Goal: Task Accomplishment & Management: Manage account settings

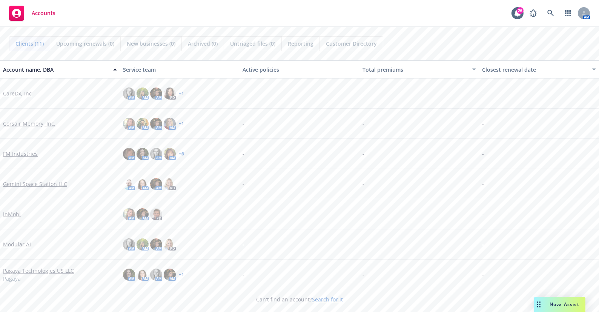
click at [45, 186] on link "Gemini Space Station LLC" at bounding box center [35, 184] width 64 height 8
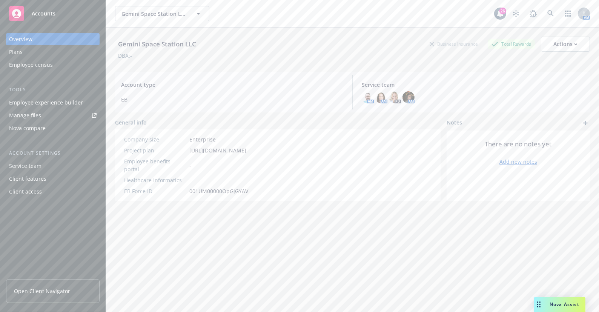
click at [271, 248] on div "Gemini Space Station LLC Business Insurance Total Rewards Actions DBA: - Accoun…" at bounding box center [352, 179] width 475 height 303
click at [67, 102] on div "Employee experience builder" at bounding box center [46, 103] width 74 height 12
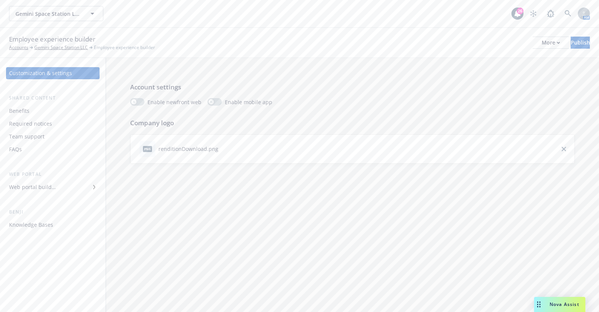
click at [56, 184] on div "Web portal builder" at bounding box center [52, 187] width 87 height 12
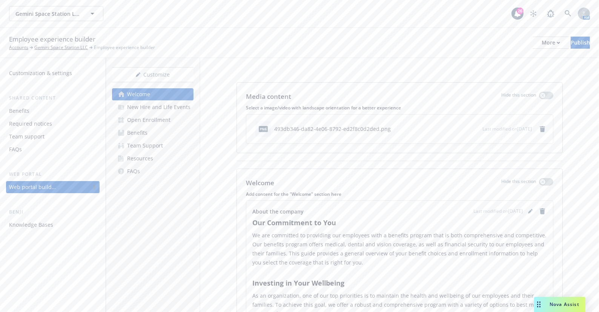
click at [175, 160] on link "Resources" at bounding box center [152, 158] width 81 height 12
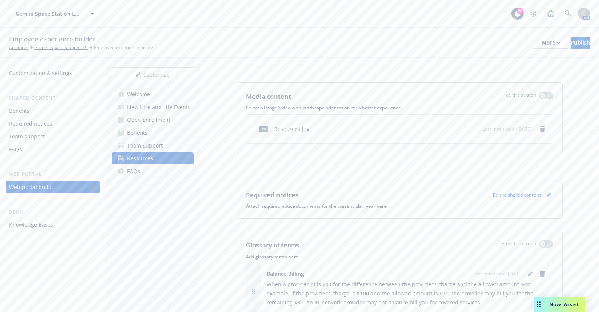
click at [520, 193] on p "Edit in shared content" at bounding box center [517, 195] width 48 height 6
click at [549, 193] on icon "pencil" at bounding box center [550, 194] width 2 height 2
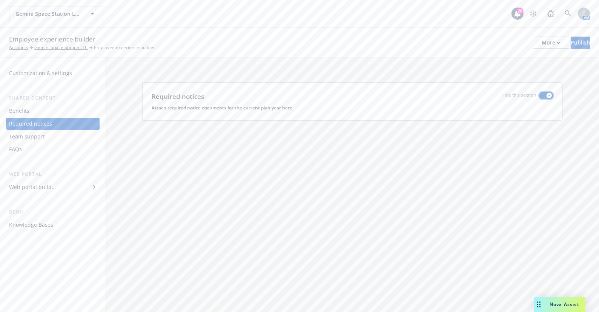
click at [547, 94] on div "button" at bounding box center [548, 95] width 5 height 5
click at [545, 130] on icon "remove" at bounding box center [542, 129] width 6 height 6
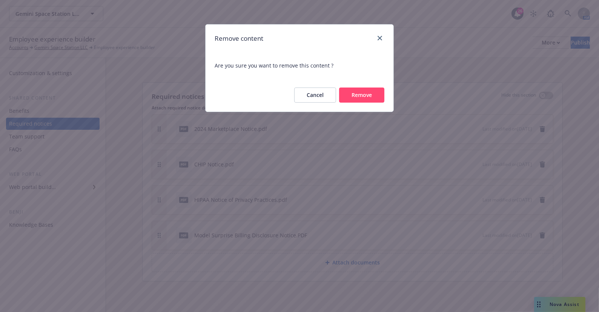
click at [371, 96] on button "Remove" at bounding box center [361, 94] width 45 height 15
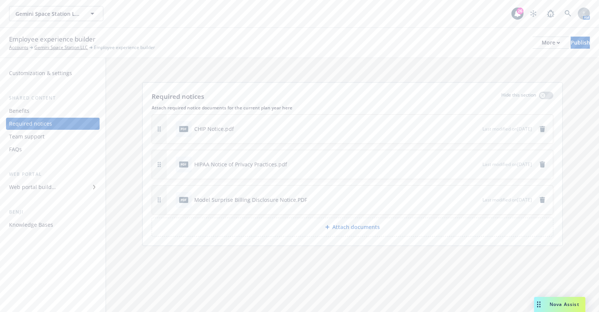
click at [544, 127] on icon "remove" at bounding box center [542, 129] width 5 height 6
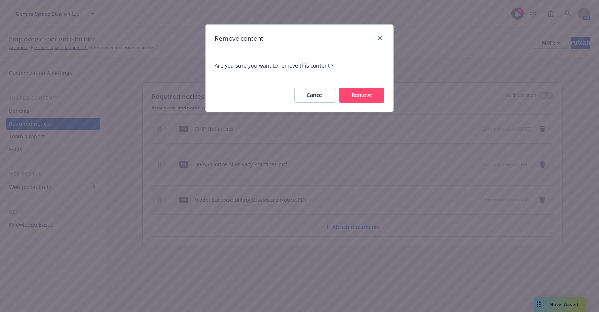
click at [368, 95] on button "Remove" at bounding box center [361, 94] width 45 height 15
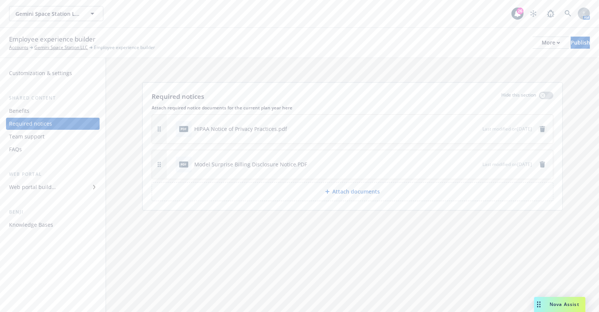
click at [540, 127] on icon "remove" at bounding box center [542, 129] width 5 height 6
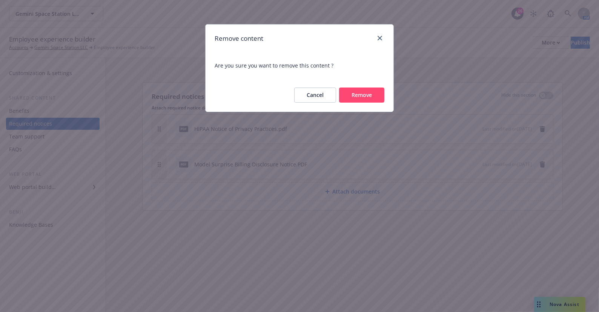
click at [364, 97] on button "Remove" at bounding box center [361, 94] width 45 height 15
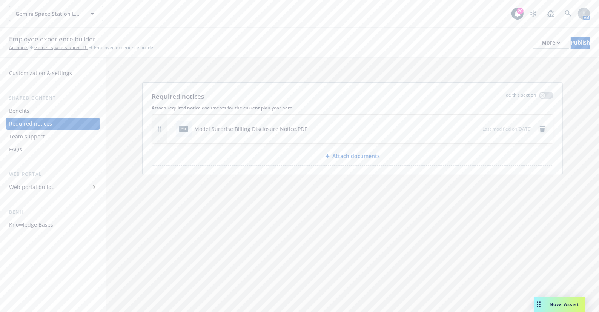
click at [541, 127] on icon "remove" at bounding box center [542, 129] width 5 height 6
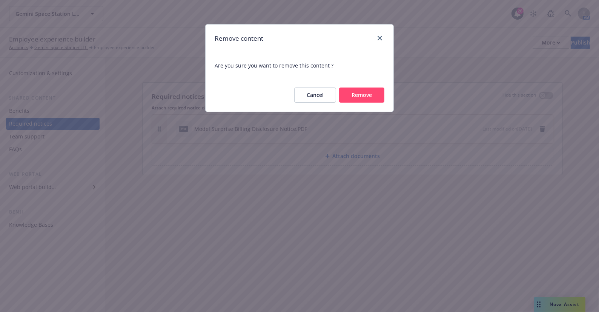
click at [369, 98] on button "Remove" at bounding box center [361, 94] width 45 height 15
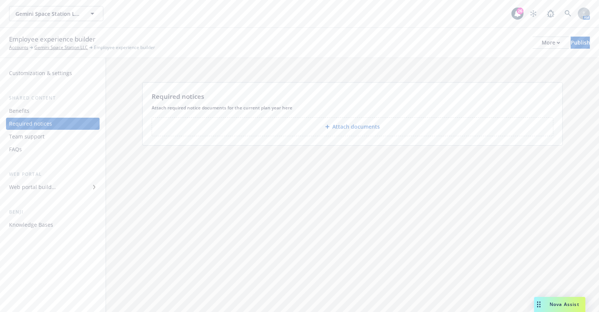
click at [362, 124] on p "Attach documents" at bounding box center [357, 127] width 48 height 8
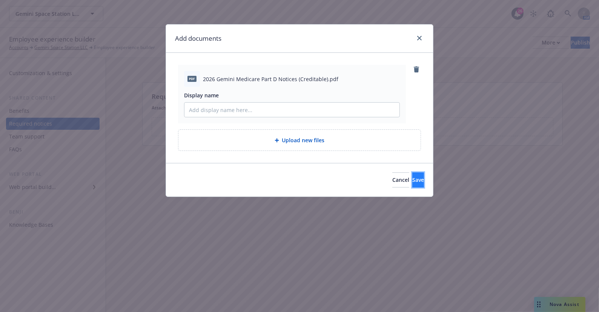
click at [416, 181] on button "Save" at bounding box center [418, 179] width 12 height 15
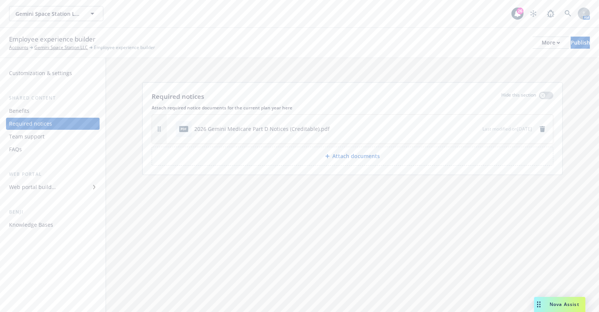
click at [411, 210] on div "Required notices Hide this section Attach required notice documents for the cur…" at bounding box center [352, 185] width 493 height 254
click at [571, 40] on div "Publish" at bounding box center [580, 42] width 19 height 11
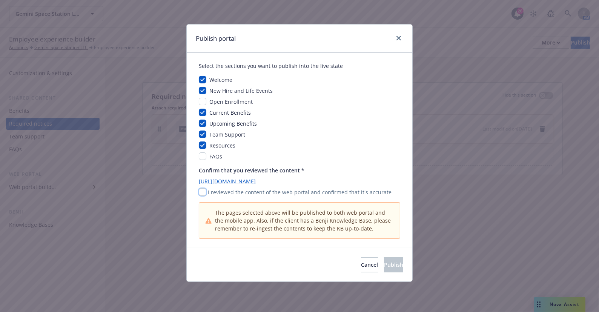
click at [202, 190] on input "checkbox" at bounding box center [203, 192] width 8 height 8
checkbox input "true"
click at [395, 268] on button "Publish" at bounding box center [393, 264] width 19 height 15
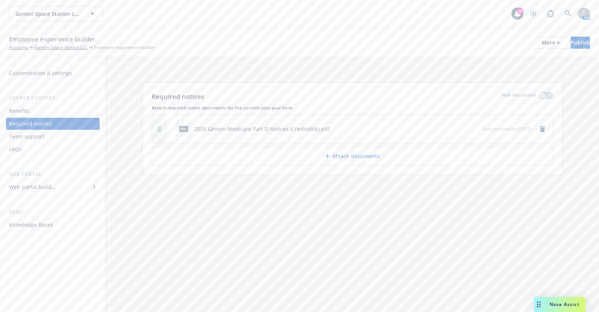
drag, startPoint x: 238, startPoint y: 277, endPoint x: 217, endPoint y: 279, distance: 20.4
click at [238, 277] on div "Required notices Hide this section Attach required notice documents for the cur…" at bounding box center [352, 185] width 493 height 254
click at [64, 17] on span "Gemini Space Station LLC" at bounding box center [47, 14] width 65 height 8
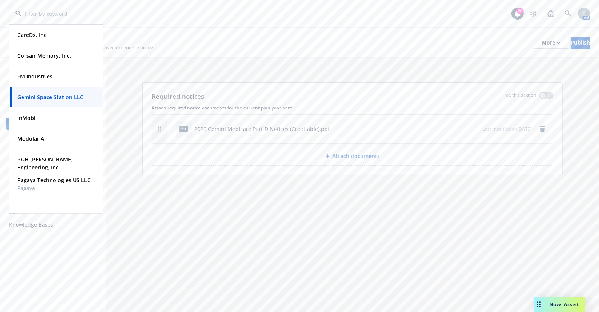
drag, startPoint x: 329, startPoint y: 301, endPoint x: 491, endPoint y: 189, distance: 196.4
click at [342, 296] on div "Required notices Hide this section Attach required notice documents for the cur…" at bounding box center [352, 185] width 493 height 254
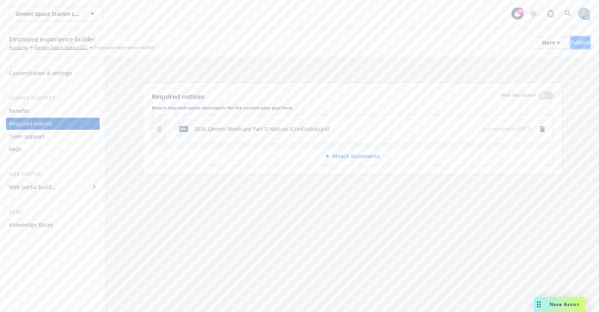
click at [576, 45] on div "Publish" at bounding box center [580, 42] width 19 height 11
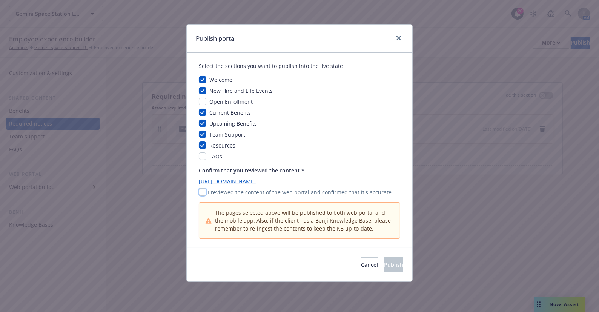
click at [201, 190] on input "checkbox" at bounding box center [203, 192] width 8 height 8
checkbox input "true"
click at [393, 260] on button "Publish" at bounding box center [393, 264] width 19 height 15
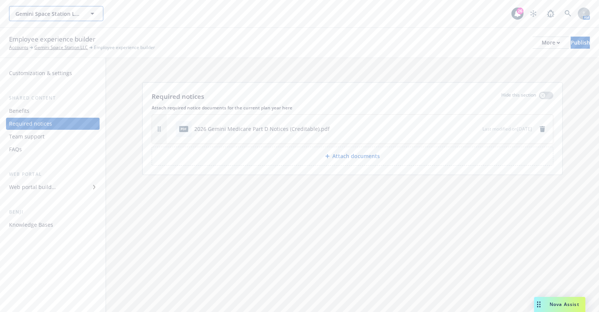
click at [52, 13] on span "Gemini Space Station LLC" at bounding box center [47, 14] width 65 height 8
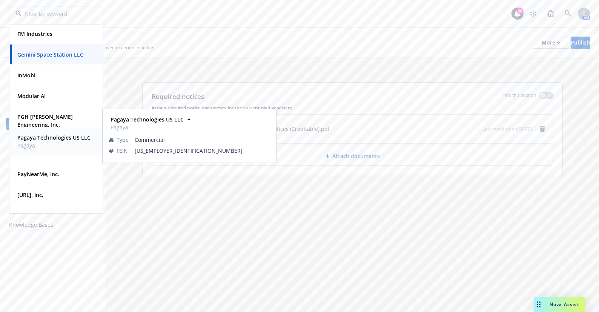
scroll to position [55, 0]
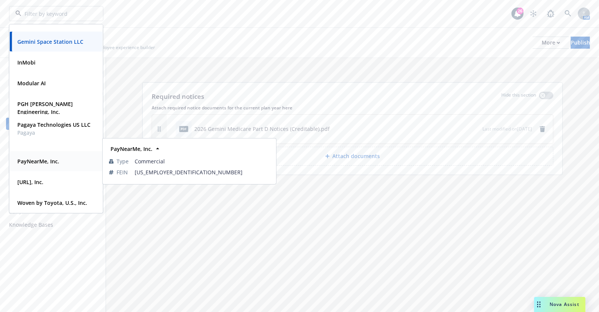
click at [63, 163] on div "PayNearMe, Inc." at bounding box center [56, 161] width 84 height 11
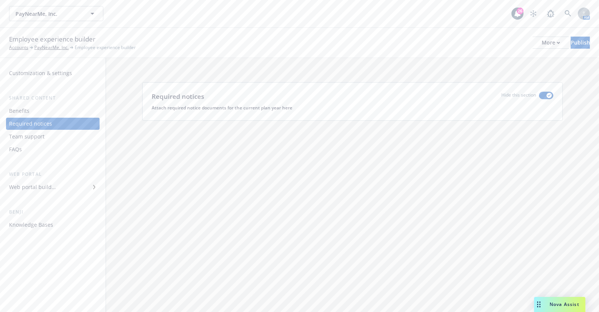
click at [52, 182] on div "Web portal builder" at bounding box center [32, 187] width 47 height 12
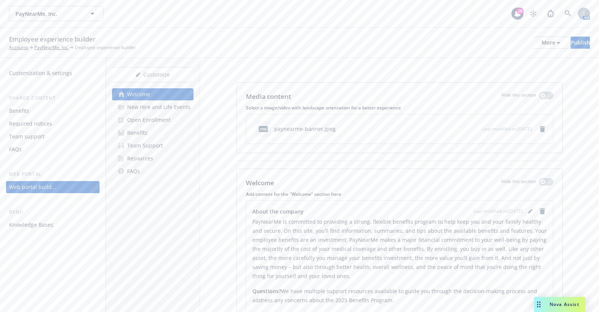
scroll to position [59, 0]
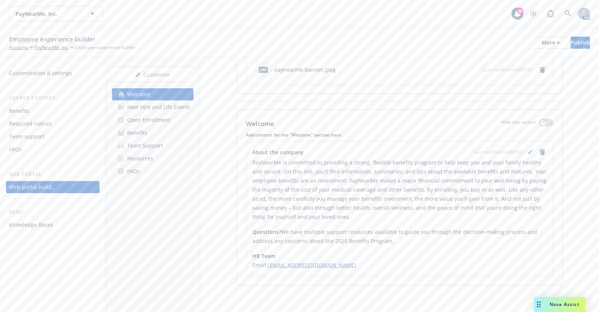
click at [170, 121] on link "Open Enrollment" at bounding box center [152, 120] width 81 height 12
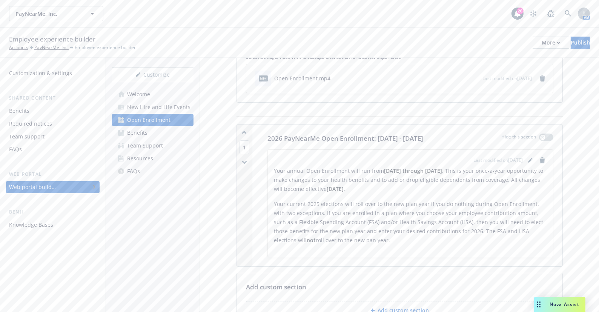
scroll to position [137, 0]
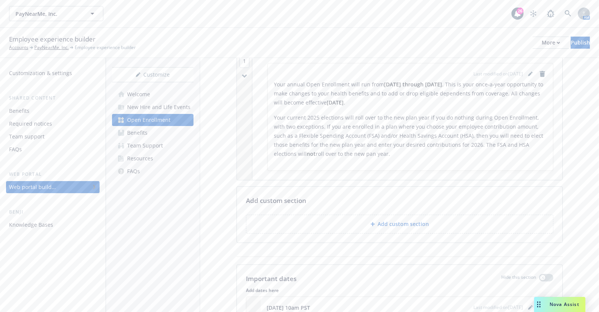
click at [425, 129] on p "Your current 2025 elections will roll over to the new plan year if you do nothi…" at bounding box center [410, 135] width 273 height 45
click at [462, 130] on p "Your current 2025 elections will roll over to the new plan year if you do nothi…" at bounding box center [410, 135] width 273 height 45
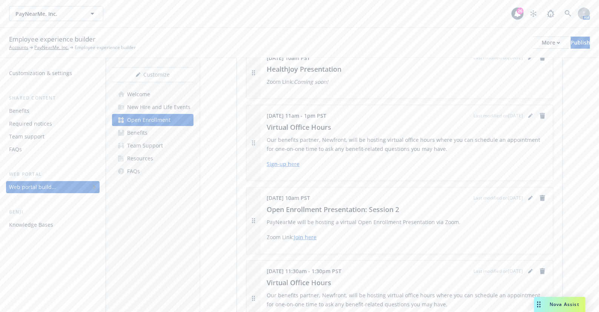
scroll to position [445, 0]
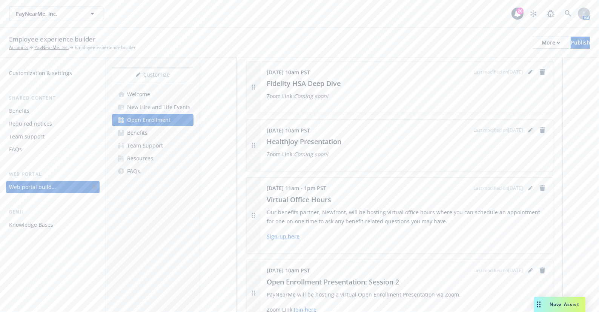
click at [528, 128] on icon "editPencil" at bounding box center [530, 130] width 5 height 5
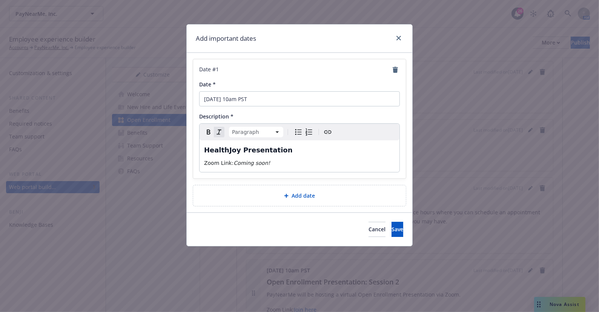
click at [290, 163] on p "Zoom Link: Coming soon!" at bounding box center [299, 162] width 191 height 9
drag, startPoint x: 294, startPoint y: 167, endPoint x: 232, endPoint y: 163, distance: 62.4
click at [232, 163] on p "Zoom Link: Coming soon!" at bounding box center [299, 162] width 191 height 9
drag, startPoint x: 277, startPoint y: 161, endPoint x: 221, endPoint y: 159, distance: 56.2
click at [277, 161] on p "Zoom Link: Join here" at bounding box center [299, 162] width 191 height 9
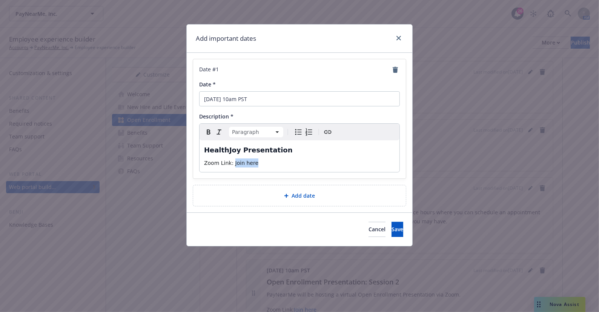
drag, startPoint x: 230, startPoint y: 162, endPoint x: 251, endPoint y: 162, distance: 20.4
click at [251, 162] on span "Zoom Link: Join here" at bounding box center [231, 163] width 54 height 6
click at [331, 131] on icon "Create link" at bounding box center [327, 131] width 9 height 9
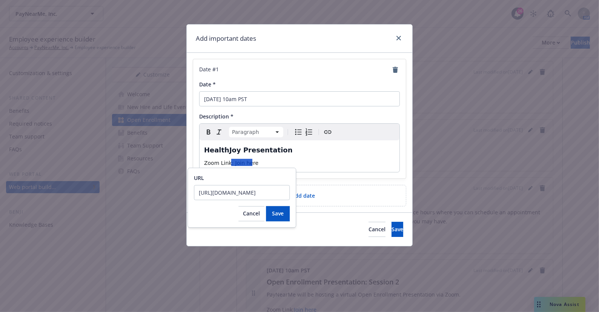
scroll to position [0, 96]
type input "[URL][DOMAIN_NAME]"
click at [287, 215] on button "Save" at bounding box center [278, 213] width 24 height 15
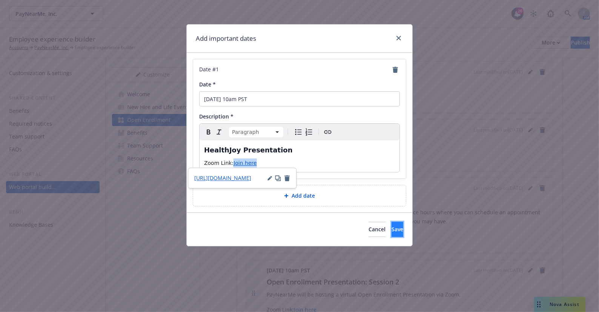
click at [391, 223] on button "Save" at bounding box center [397, 229] width 12 height 15
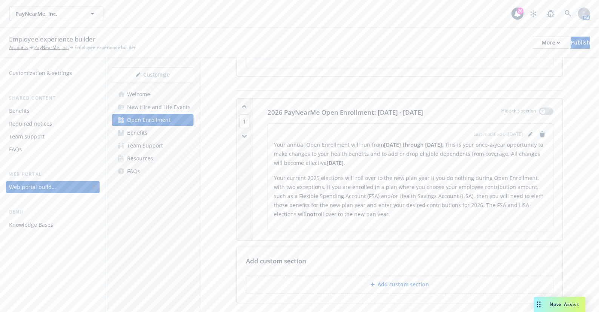
scroll to position [0, 0]
